Goal: Contribute content: Add original content to the website for others to see

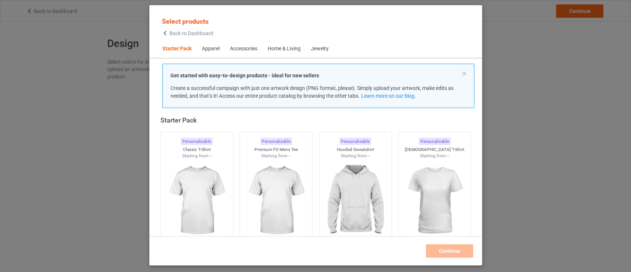
click at [213, 50] on div "Apparel" at bounding box center [211, 48] width 18 height 7
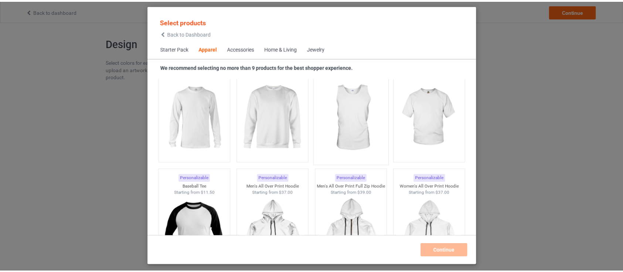
scroll to position [513, 0]
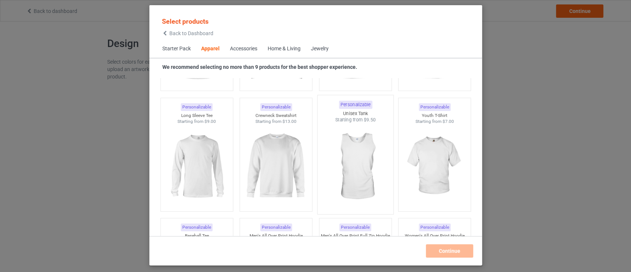
click at [359, 149] on img at bounding box center [354, 166] width 69 height 87
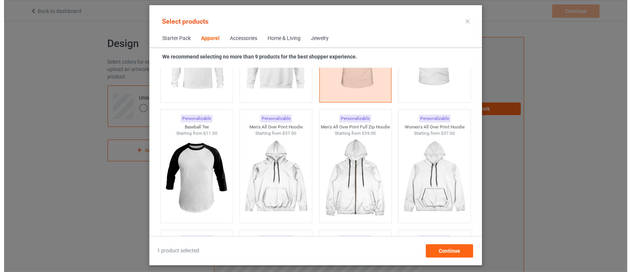
scroll to position [611, 0]
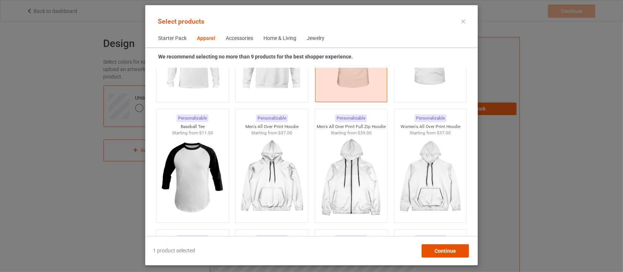
click at [441, 251] on span "Continue" at bounding box center [445, 251] width 21 height 6
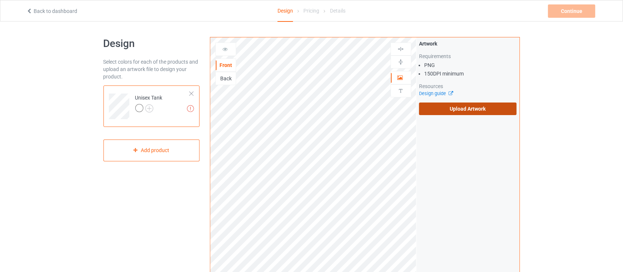
click at [450, 113] on label "Upload Artwork" at bounding box center [468, 108] width 98 height 13
click at [0, 0] on input "Upload Artwork" at bounding box center [0, 0] width 0 height 0
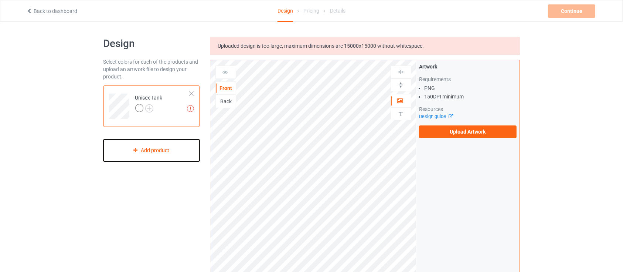
click at [167, 153] on div "Add product" at bounding box center [151, 150] width 96 height 22
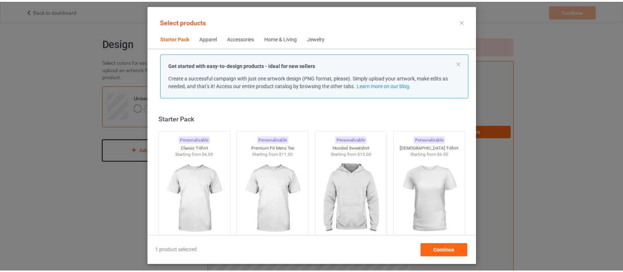
scroll to position [9, 0]
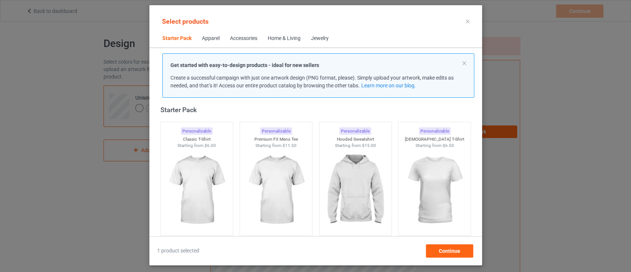
click at [470, 21] on div at bounding box center [467, 22] width 13 height 12
click at [468, 20] on icon at bounding box center [468, 22] width 4 height 4
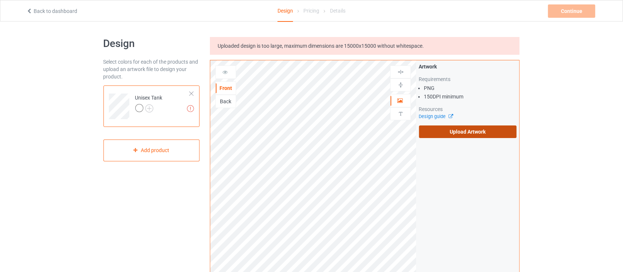
click at [467, 133] on label "Upload Artwork" at bounding box center [468, 131] width 98 height 13
click at [0, 0] on input "Upload Artwork" at bounding box center [0, 0] width 0 height 0
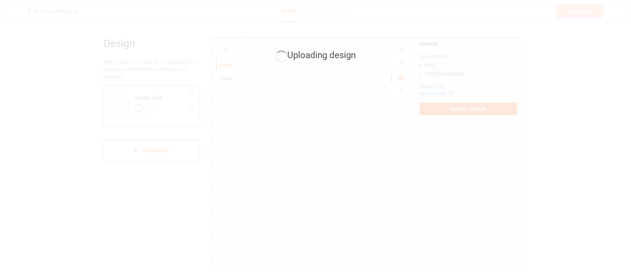
click at [0, 113] on div "Uploading design" at bounding box center [315, 136] width 631 height 272
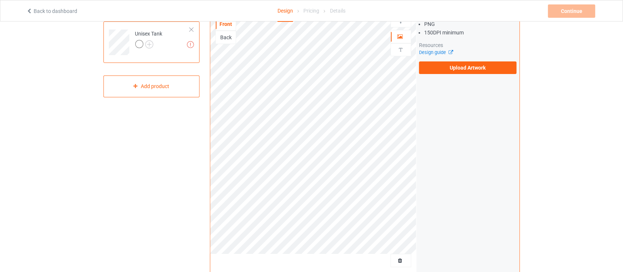
scroll to position [49, 0]
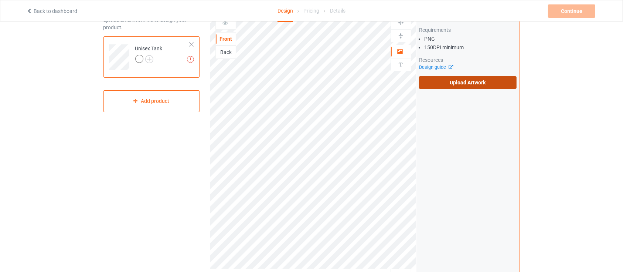
click at [479, 82] on label "Upload Artwork" at bounding box center [468, 82] width 98 height 13
click at [0, 0] on input "Upload Artwork" at bounding box center [0, 0] width 0 height 0
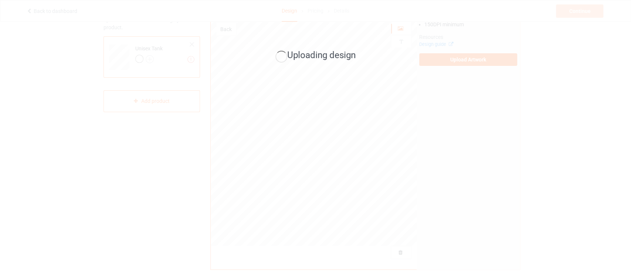
drag, startPoint x: 0, startPoint y: 162, endPoint x: 6, endPoint y: 161, distance: 6.1
click at [0, 162] on div "Uploading design" at bounding box center [315, 136] width 631 height 272
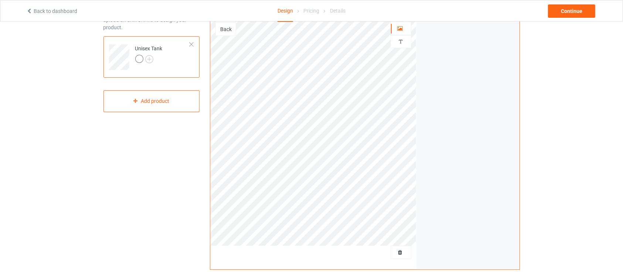
click at [0, 167] on div "Design Select colors for each of the products and upload an artwork file to des…" at bounding box center [311, 200] width 623 height 457
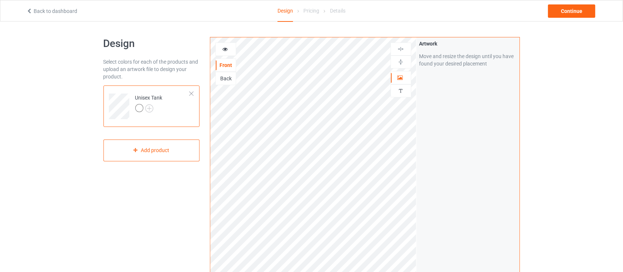
click at [482, 158] on div "Artwork Move and resize the design until you have found your desired placement" at bounding box center [468, 177] width 103 height 281
click at [493, 132] on div "Artwork Move and resize the design until you have found your desired placement" at bounding box center [468, 177] width 103 height 281
click at [570, 4] on div "Continue" at bounding box center [571, 10] width 47 height 13
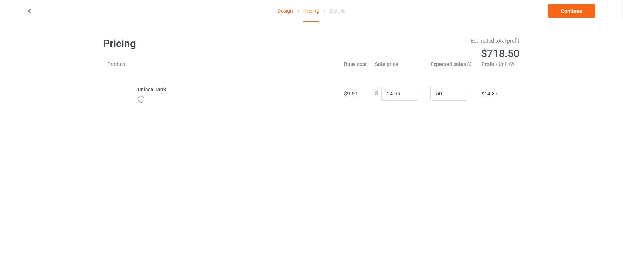
click at [0, 182] on body "Design Pricing Details Continue Pricing Estimated total profit $718.50 Product …" at bounding box center [311, 157] width 623 height 272
click at [573, 13] on link "Continue" at bounding box center [571, 10] width 47 height 13
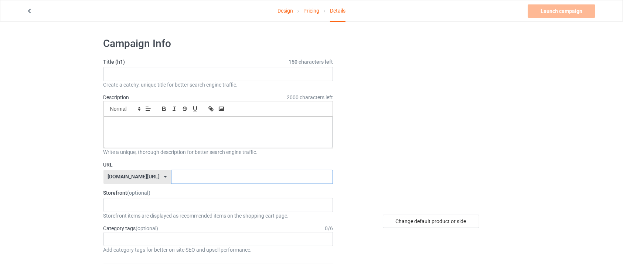
click at [199, 177] on input "text" at bounding box center [252, 177] width 162 height 14
click at [192, 178] on input "text" at bounding box center [252, 177] width 162 height 14
type input "test9810"
click at [180, 78] on input "text" at bounding box center [218, 74] width 230 height 14
type input "Testing Tanktop"
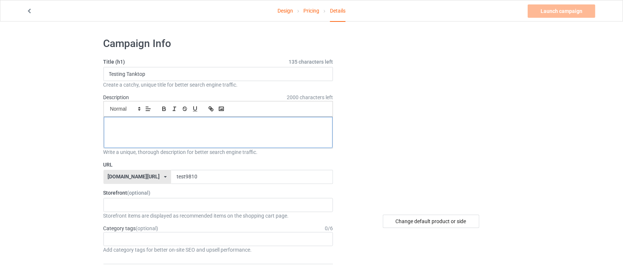
click at [183, 131] on div at bounding box center [218, 132] width 229 height 31
click at [535, 18] on div "Design Pricing Details Launch campaign" at bounding box center [311, 10] width 581 height 21
click at [560, 7] on link "Launch campaign" at bounding box center [562, 10] width 68 height 13
